Goal: Task Accomplishment & Management: Use online tool/utility

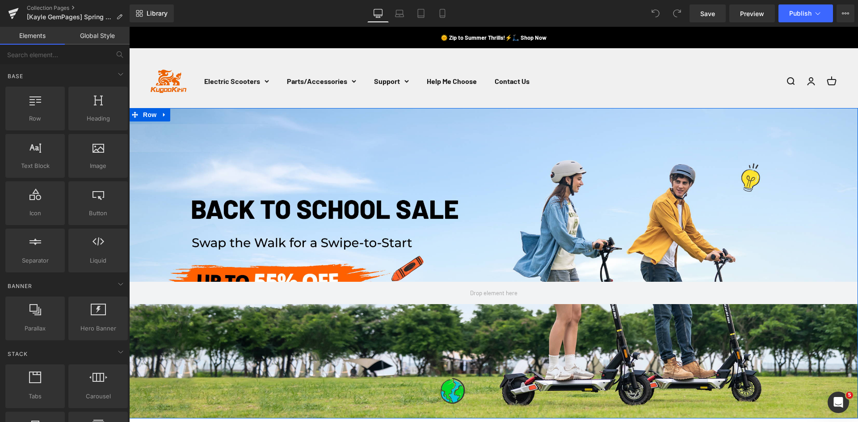
click at [424, 132] on div "Row" at bounding box center [493, 263] width 729 height 311
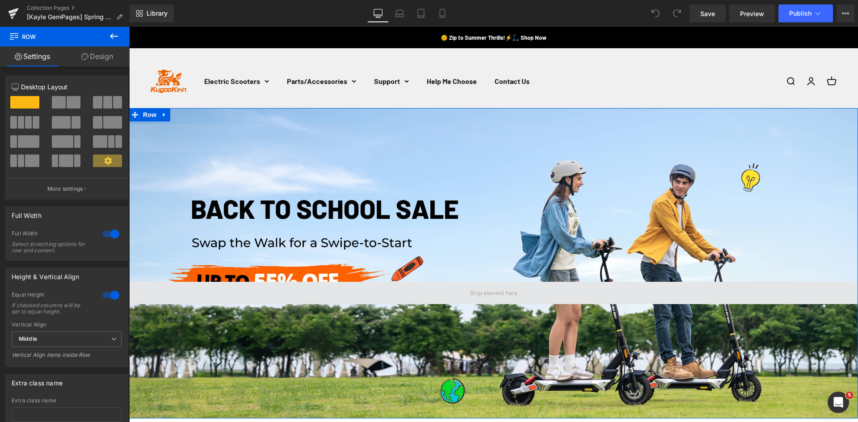
scroll to position [134, 0]
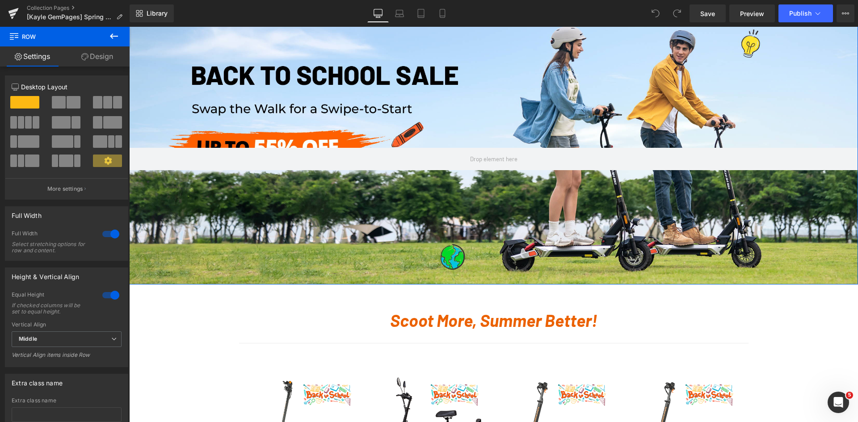
click at [413, 210] on div "Row" at bounding box center [493, 129] width 729 height 311
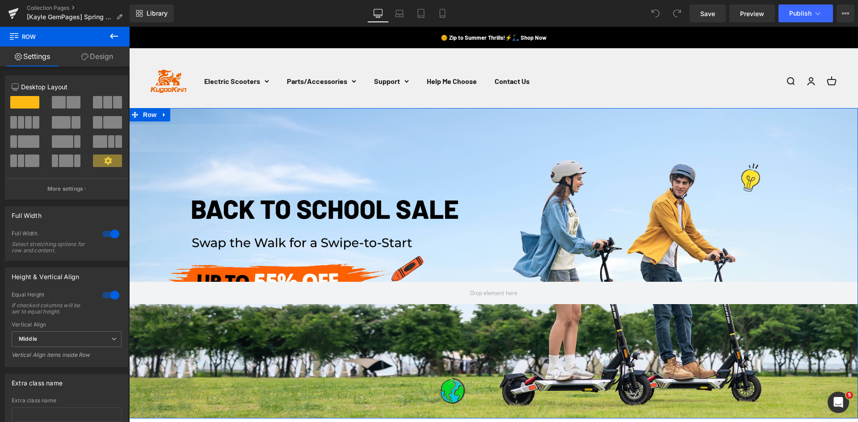
click at [321, 185] on div "Row" at bounding box center [493, 263] width 729 height 311
click at [331, 236] on div "Row" at bounding box center [493, 263] width 729 height 311
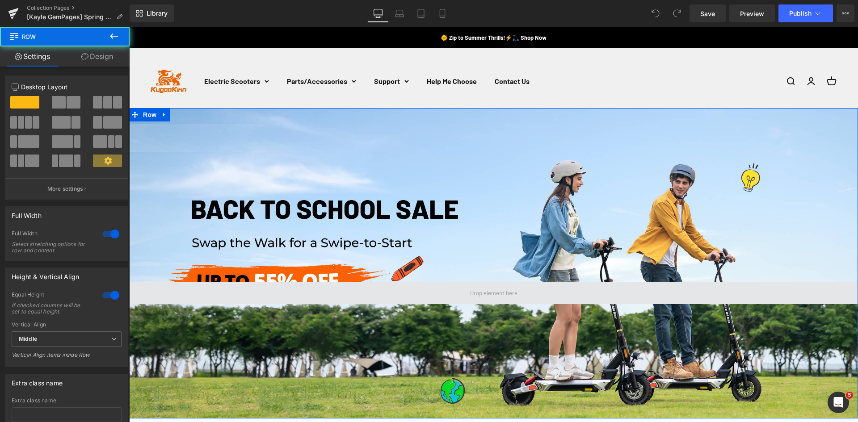
click at [373, 297] on span at bounding box center [493, 293] width 729 height 22
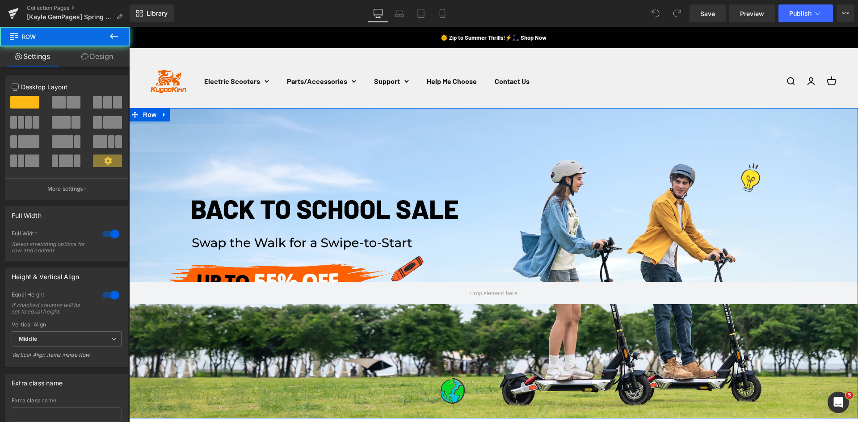
click at [366, 177] on div "Row" at bounding box center [493, 263] width 729 height 311
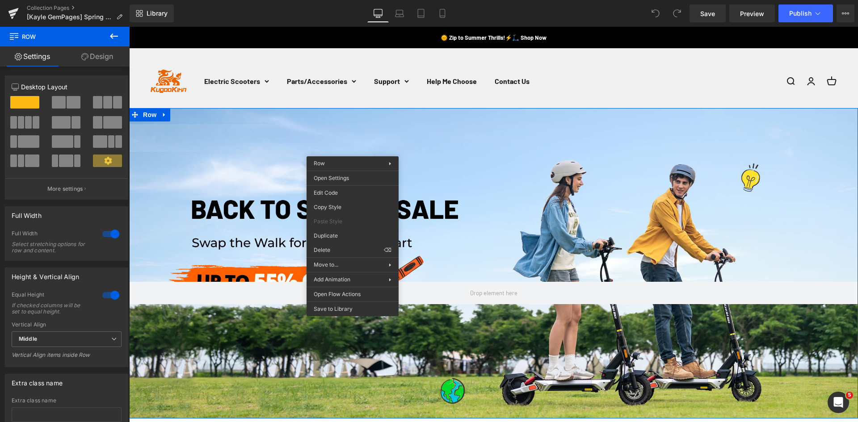
click at [272, 177] on div "Row" at bounding box center [493, 263] width 729 height 311
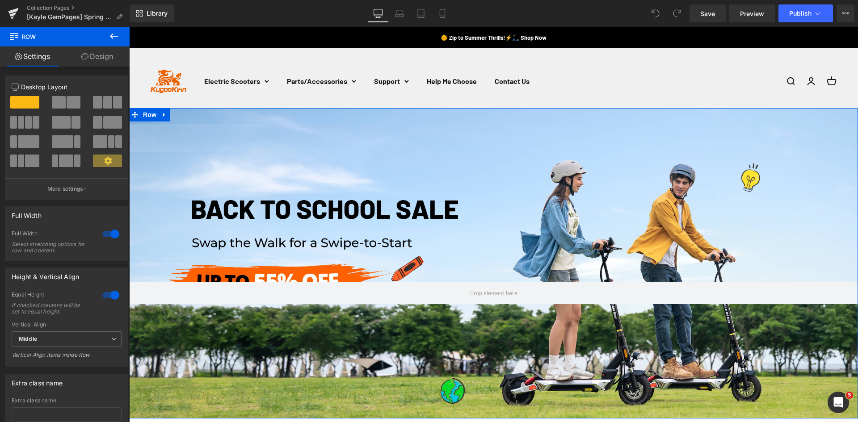
click at [104, 55] on link "Design" at bounding box center [97, 56] width 65 height 20
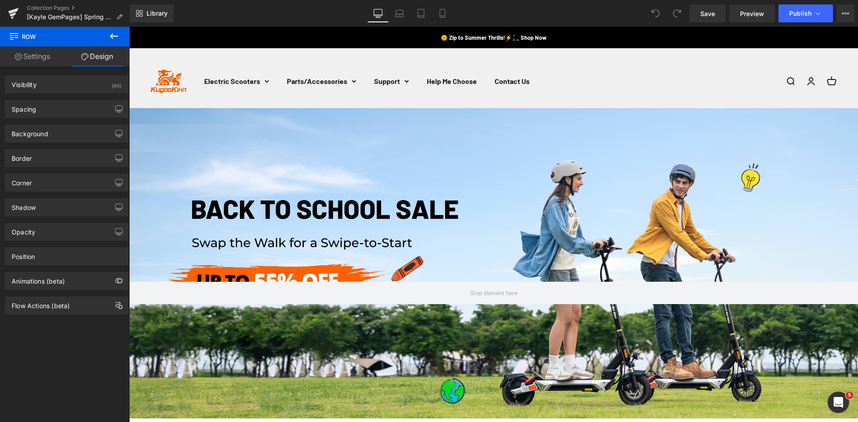
type input "transparent"
type input "0"
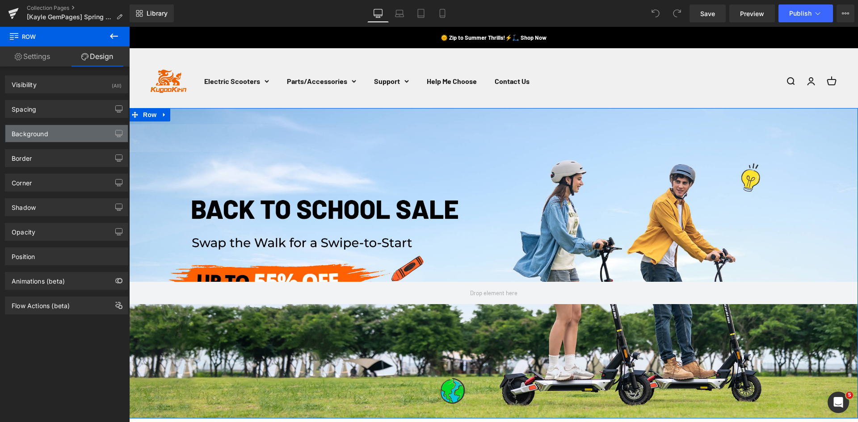
click at [72, 132] on div "Background" at bounding box center [66, 133] width 122 height 17
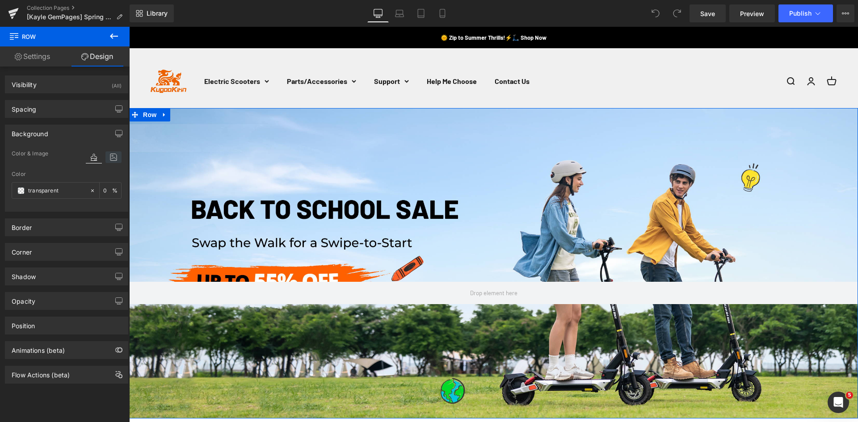
click at [110, 156] on icon at bounding box center [114, 158] width 16 height 12
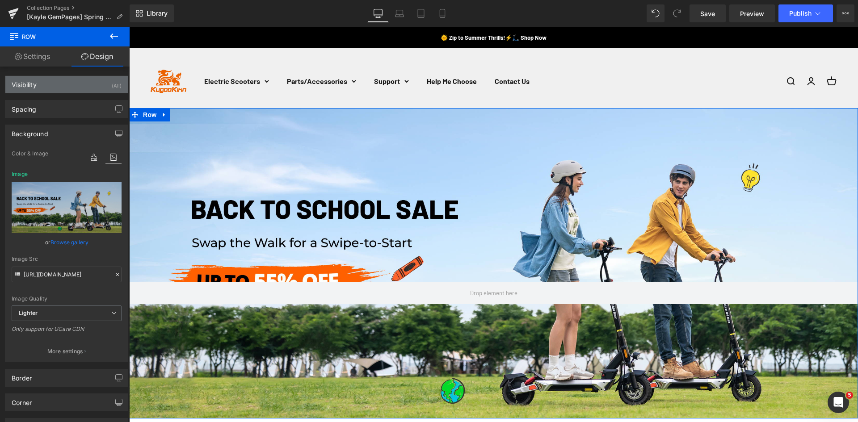
click at [84, 86] on div "Visibility (All)" at bounding box center [66, 84] width 122 height 17
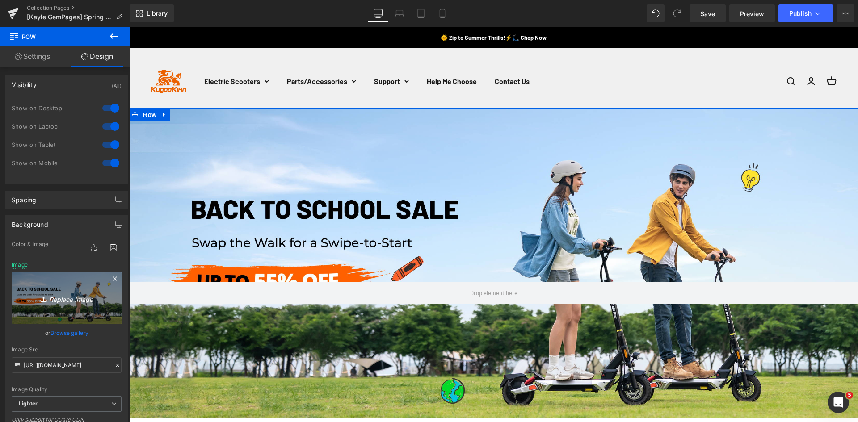
scroll to position [89, 0]
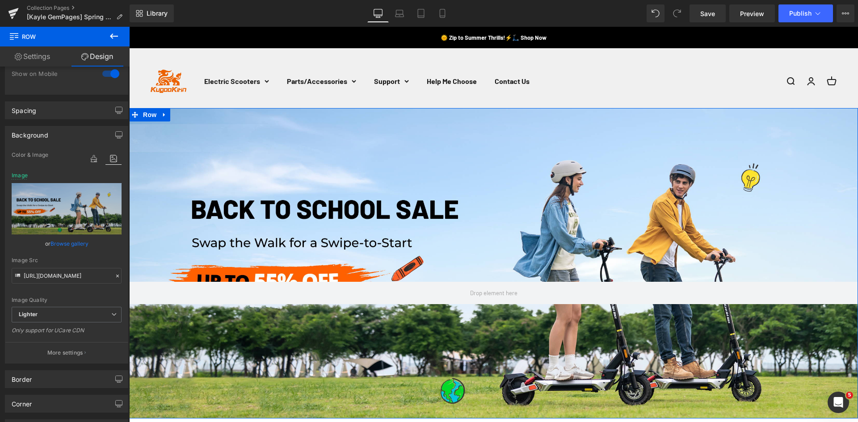
click at [103, 52] on link "Design" at bounding box center [97, 56] width 65 height 20
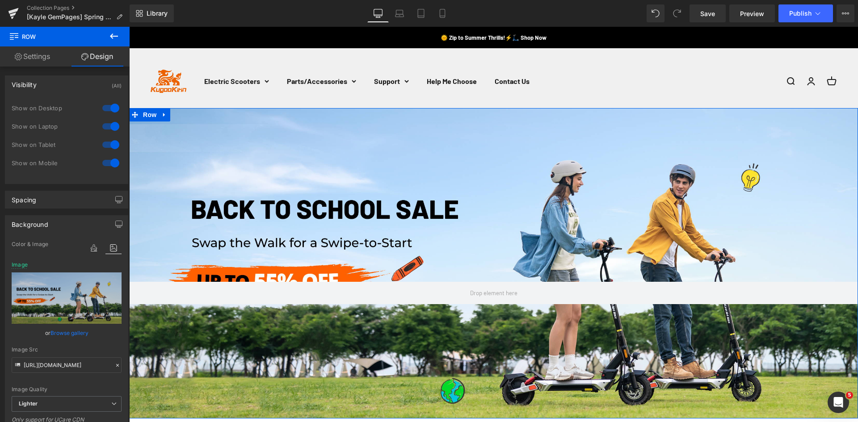
click at [38, 50] on link "Settings" at bounding box center [32, 56] width 65 height 20
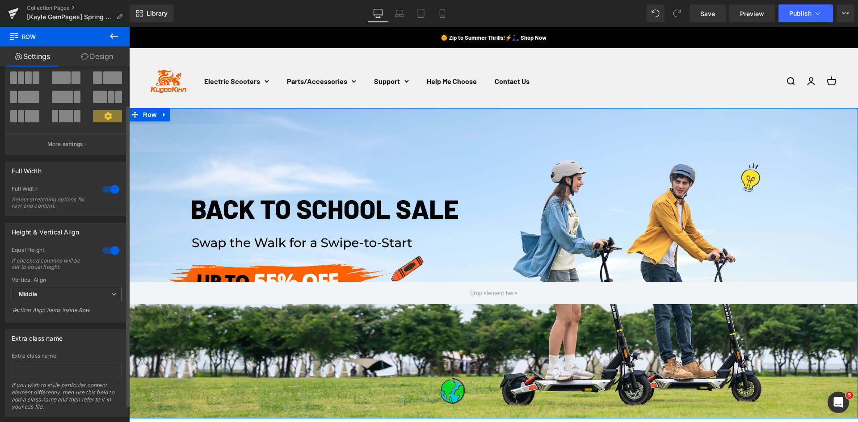
scroll to position [64, 0]
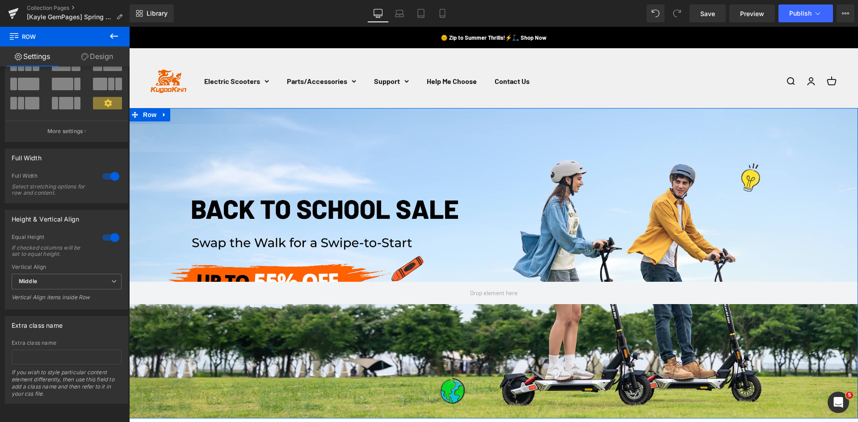
click at [103, 55] on link "Design" at bounding box center [97, 56] width 65 height 20
type input "0"
type input "389"
type input "0"
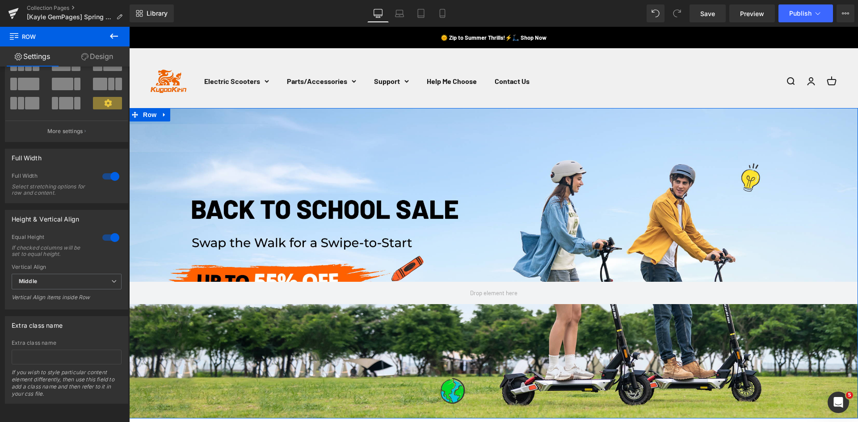
type input "256"
type input "0"
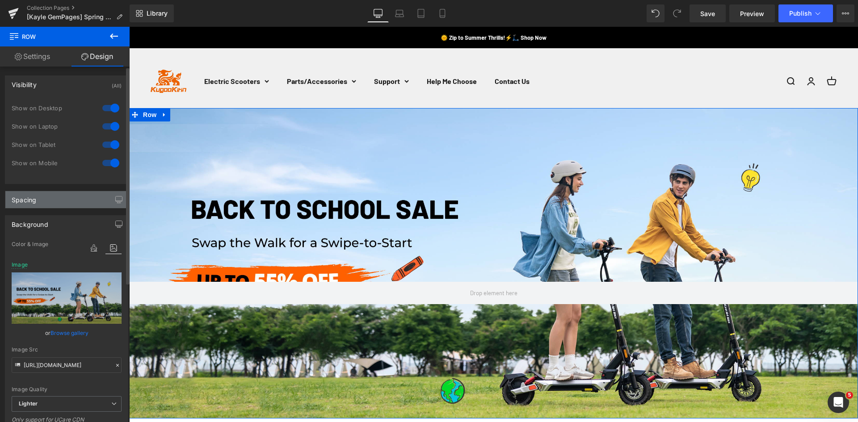
click at [64, 197] on div "Spacing" at bounding box center [66, 199] width 122 height 17
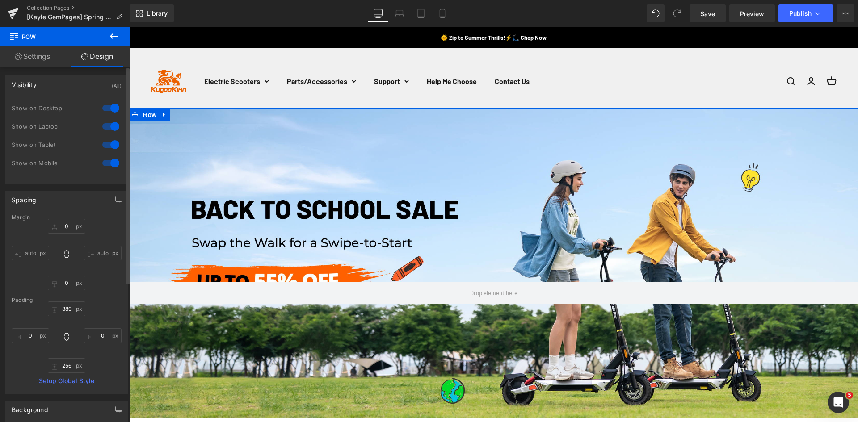
scroll to position [134, 0]
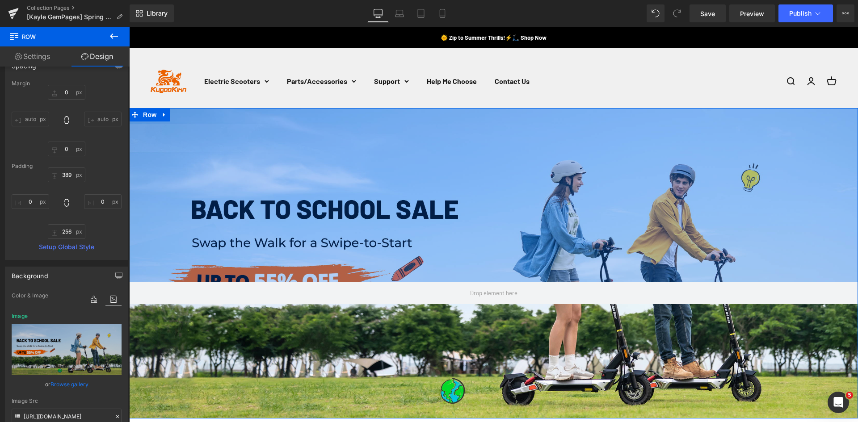
click at [372, 176] on div "389px" at bounding box center [493, 195] width 729 height 174
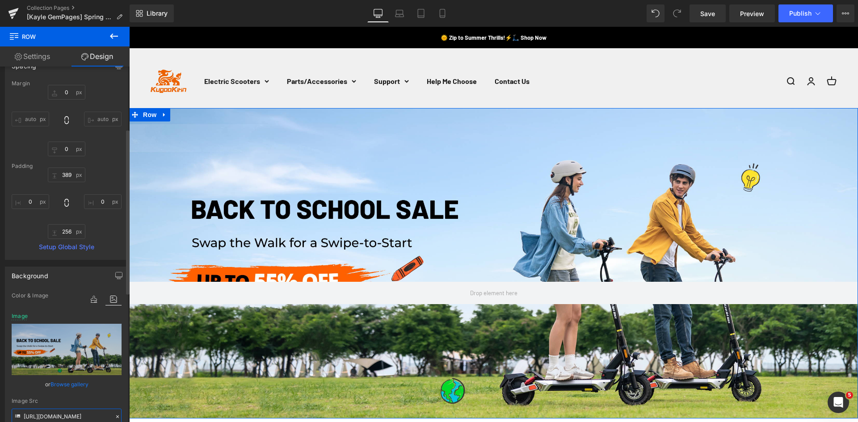
click at [67, 419] on input "[URL][DOMAIN_NAME]" at bounding box center [67, 417] width 110 height 16
click at [91, 300] on icon at bounding box center [94, 300] width 16 height 12
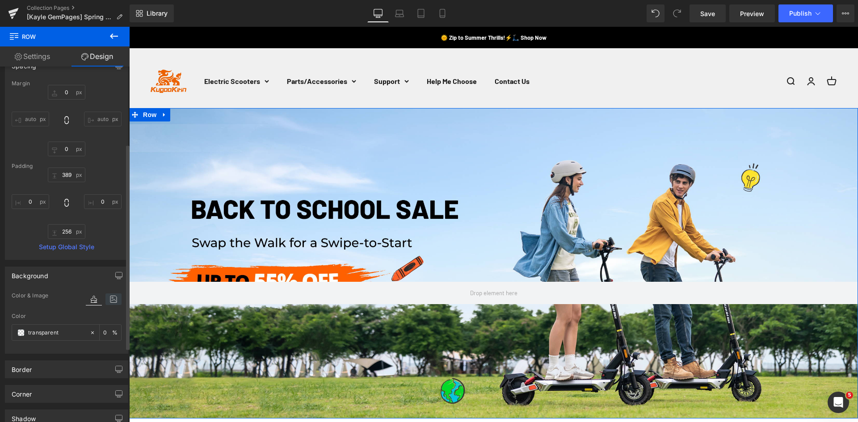
click at [106, 294] on icon at bounding box center [114, 300] width 16 height 12
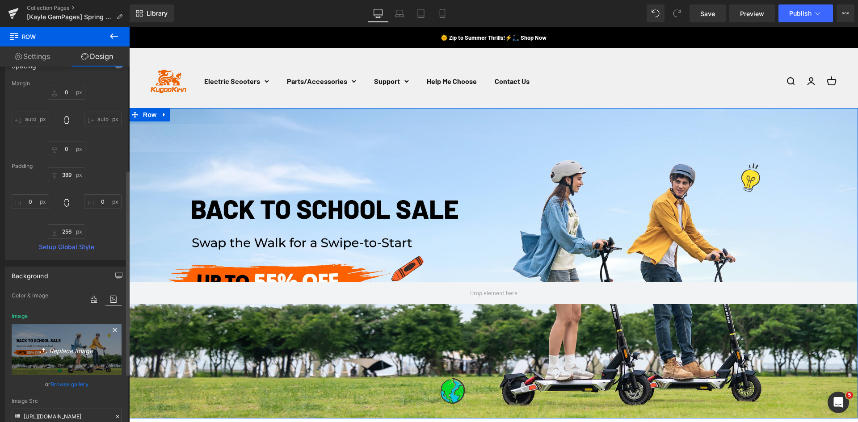
scroll to position [179, 0]
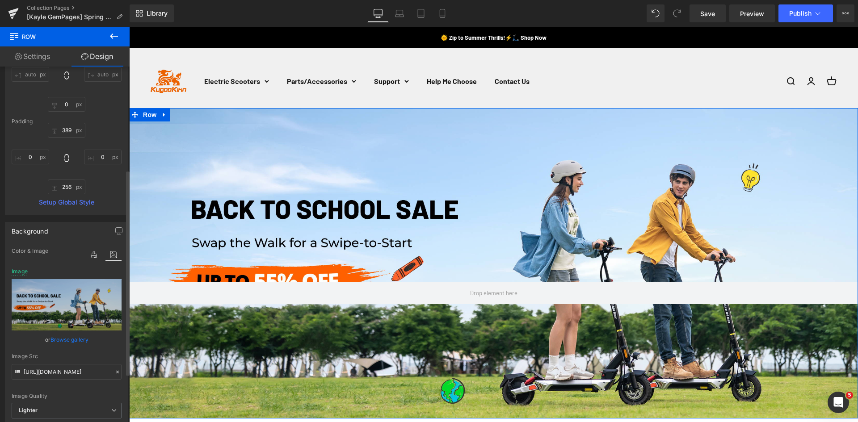
click at [114, 370] on icon at bounding box center [117, 372] width 6 height 6
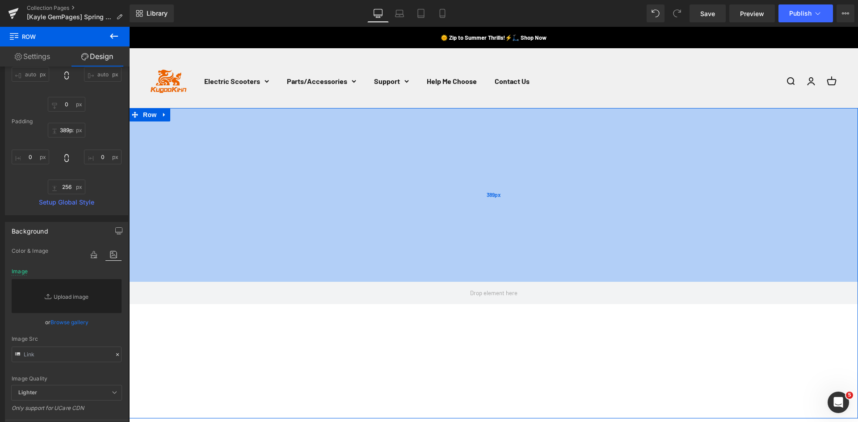
click at [247, 216] on div "389px" at bounding box center [493, 195] width 729 height 174
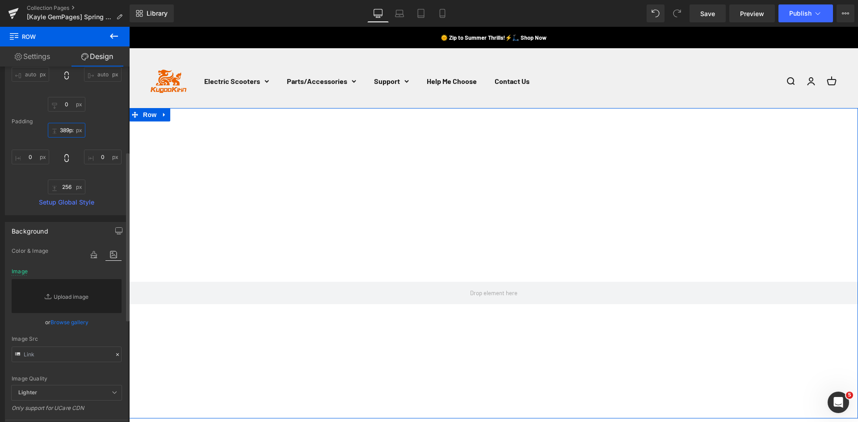
click at [68, 129] on input "389px" at bounding box center [67, 130] width 38 height 15
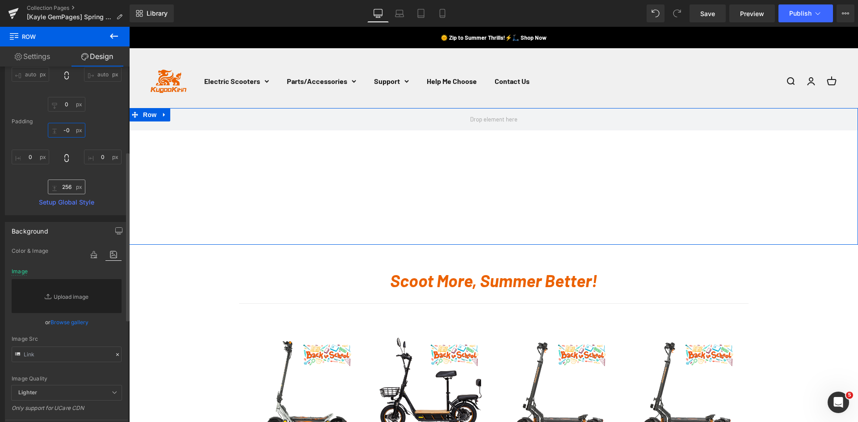
type input "-0"
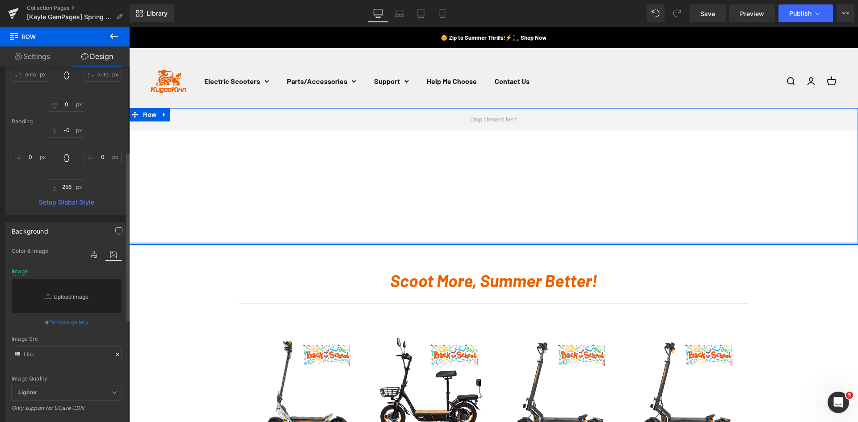
click at [66, 186] on input "256" at bounding box center [67, 187] width 38 height 15
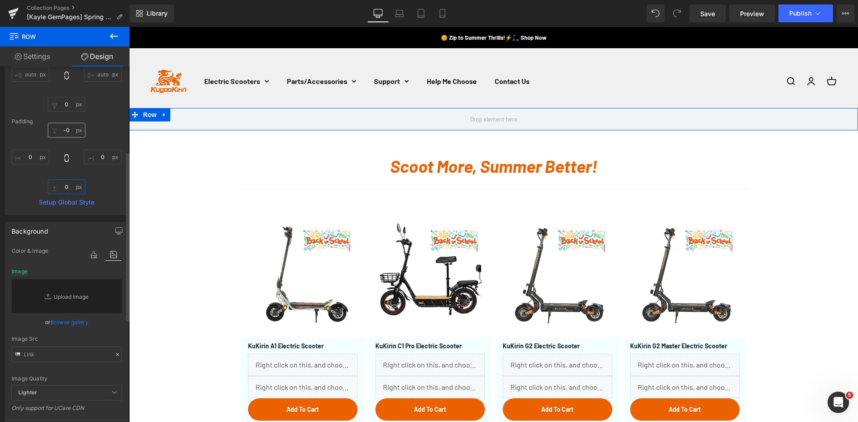
type input "0"
click at [65, 129] on input "-0" at bounding box center [67, 130] width 38 height 15
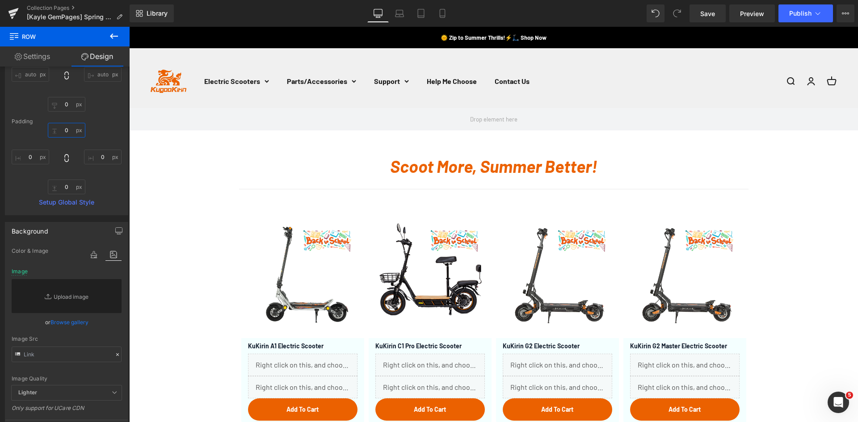
type input "0"
click at [113, 38] on icon at bounding box center [114, 36] width 8 height 5
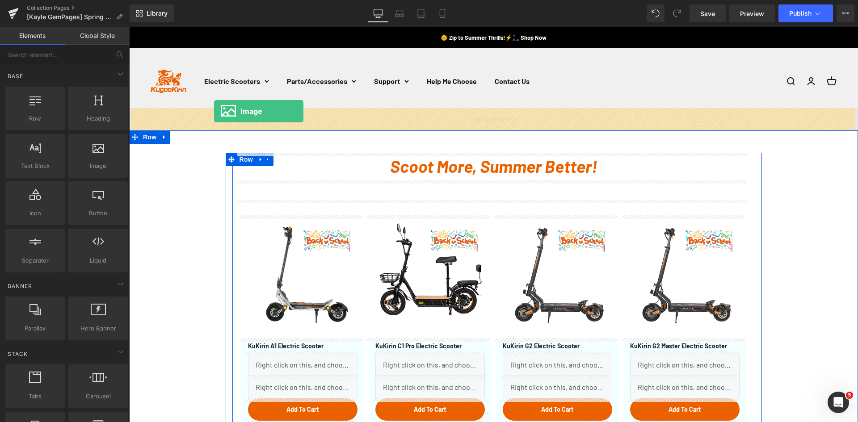
drag, startPoint x: 215, startPoint y: 178, endPoint x: 214, endPoint y: 111, distance: 66.6
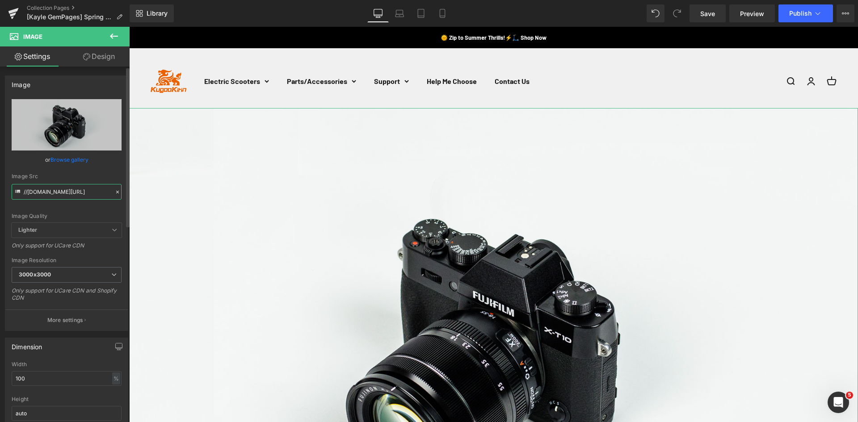
click at [66, 197] on input "//[DOMAIN_NAME][URL]" at bounding box center [67, 192] width 110 height 16
paste input "[URL][DOMAIN_NAME]"
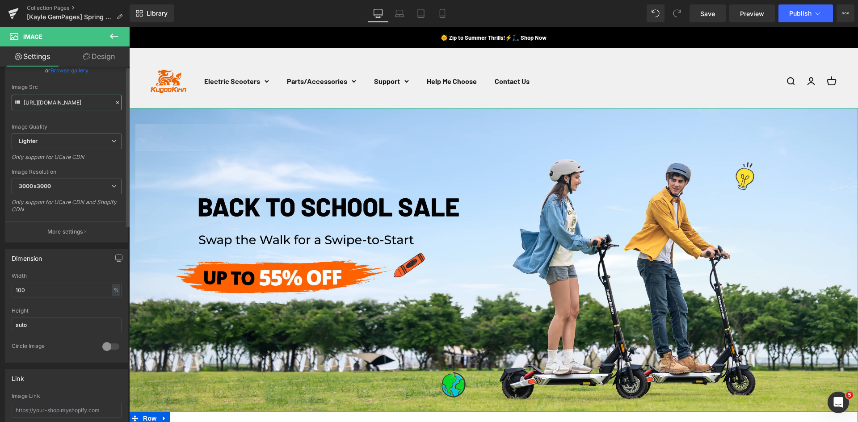
scroll to position [0, 0]
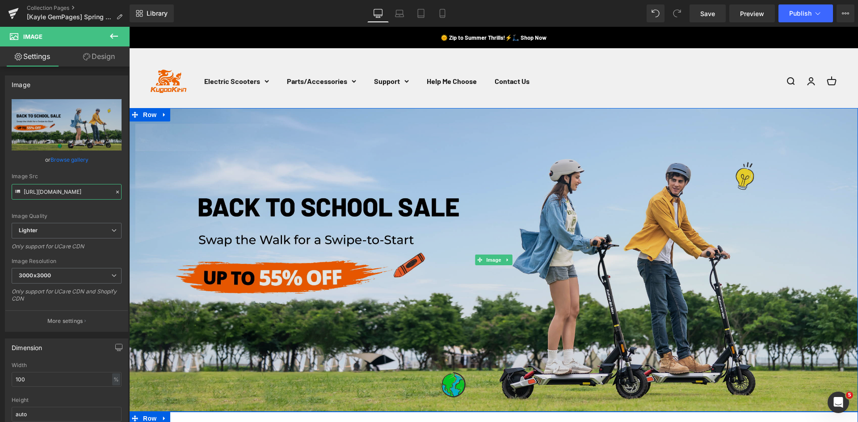
type input "[URL][DOMAIN_NAME]"
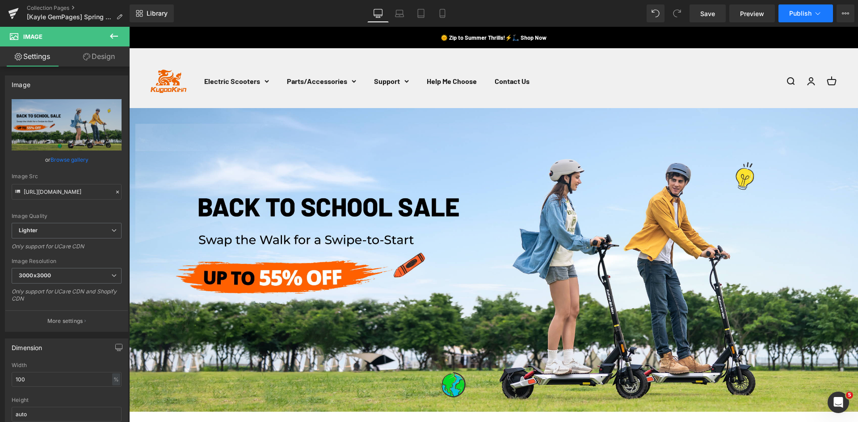
click at [787, 12] on button "Publish" at bounding box center [806, 13] width 55 height 18
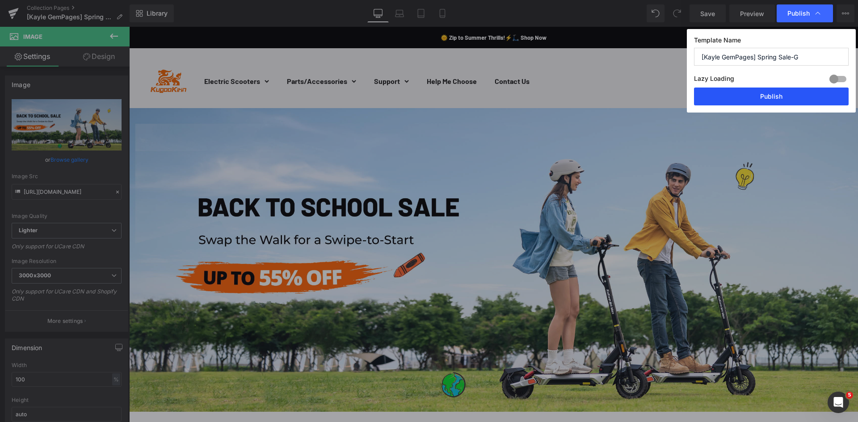
click at [759, 100] on button "Publish" at bounding box center [771, 97] width 155 height 18
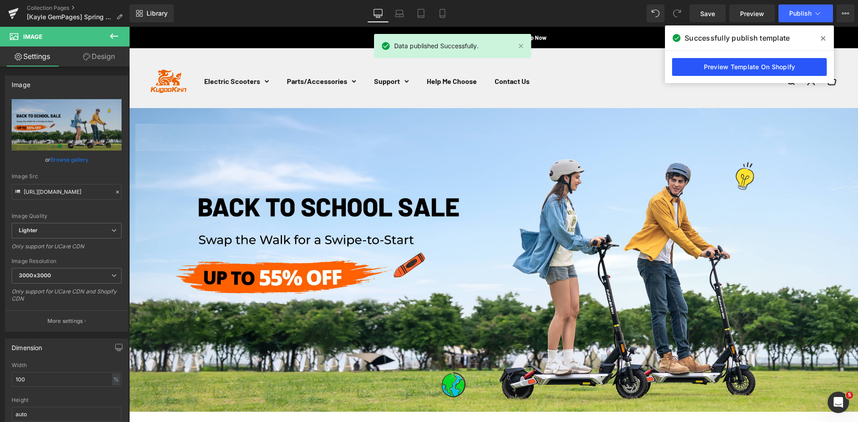
click at [727, 69] on link "Preview Template On Shopify" at bounding box center [749, 67] width 155 height 18
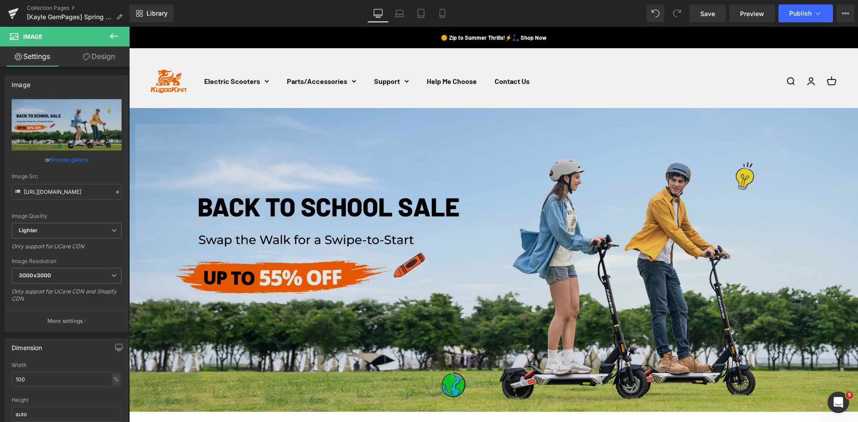
scroll to position [134, 0]
